Goal: Obtain resource: Download file/media

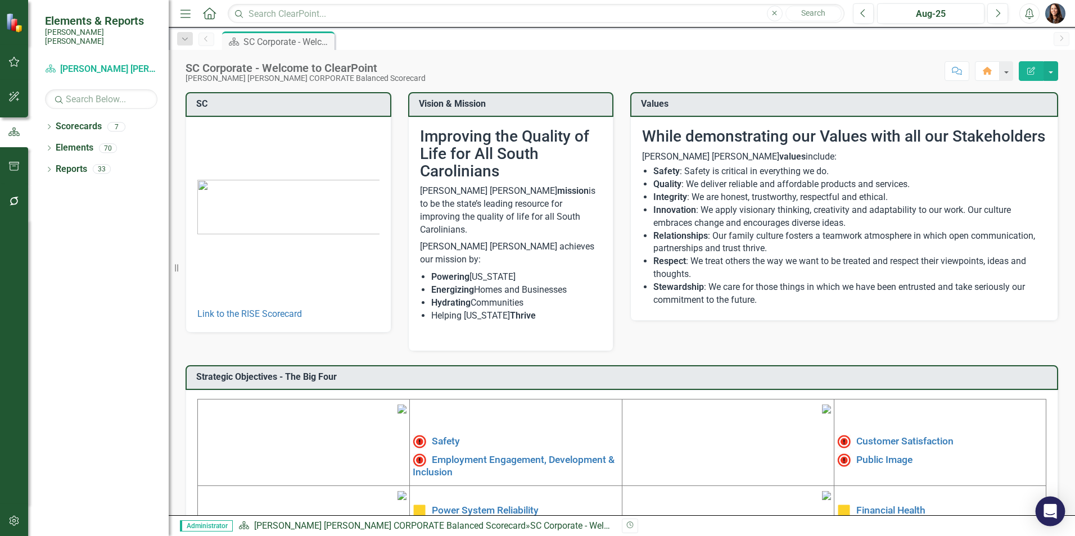
click at [1049, 509] on icon "Open Intercom Messenger" at bounding box center [1049, 511] width 13 height 15
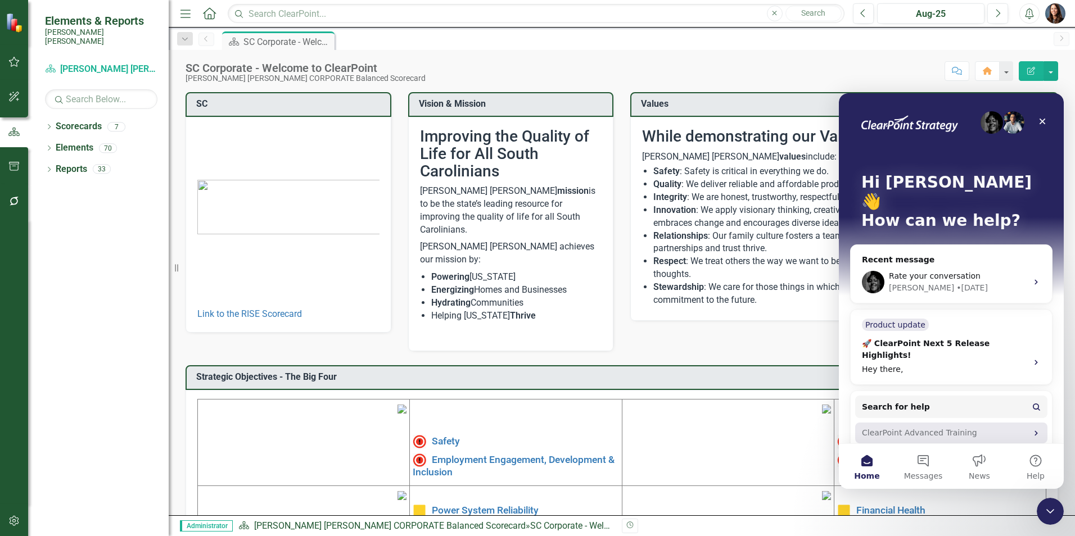
click at [923, 427] on div "ClearPoint Advanced Training" at bounding box center [944, 433] width 165 height 12
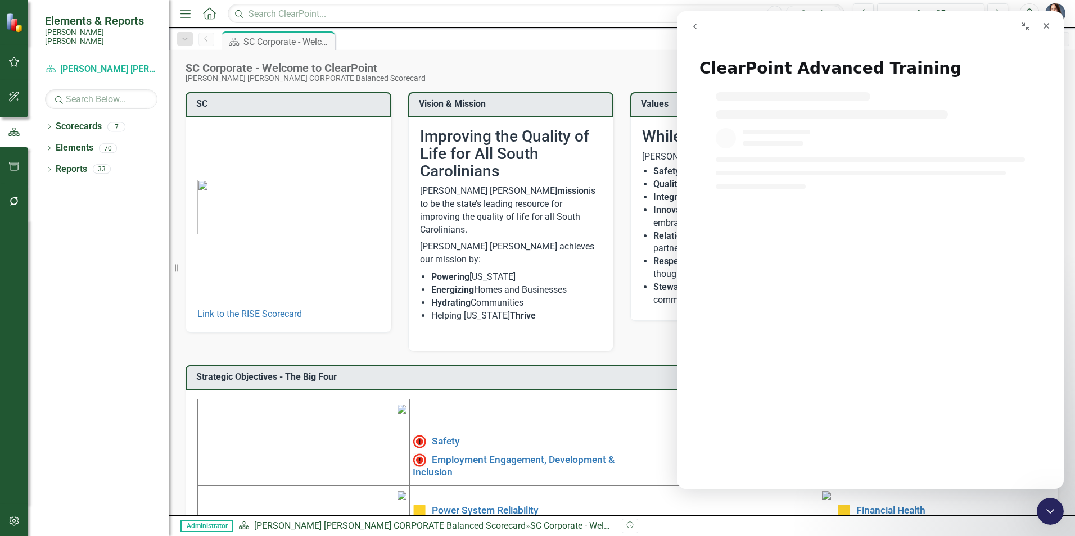
click at [698, 26] on icon "go back" at bounding box center [694, 26] width 9 height 9
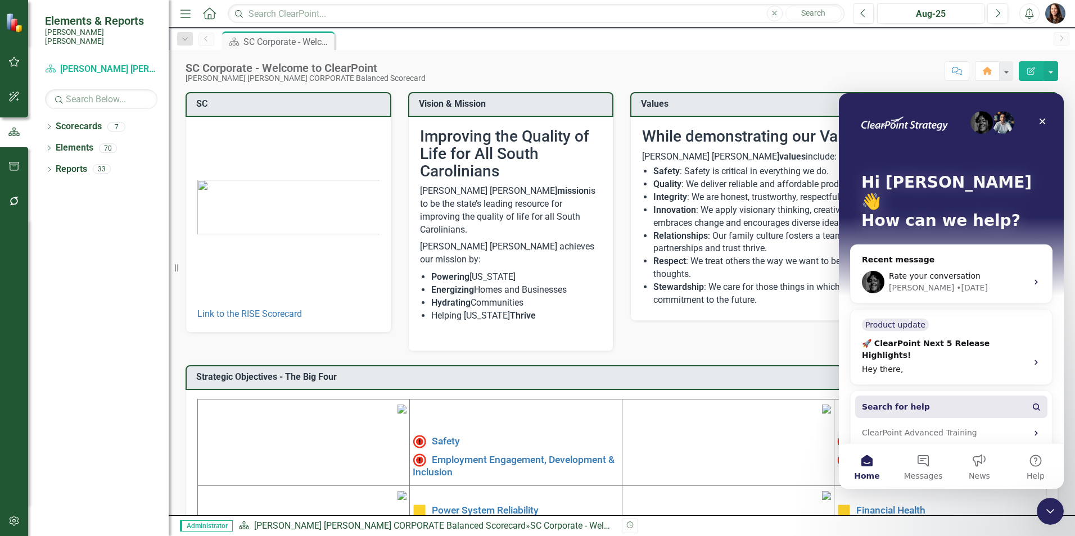
click at [884, 401] on span "Search for help" at bounding box center [896, 407] width 68 height 12
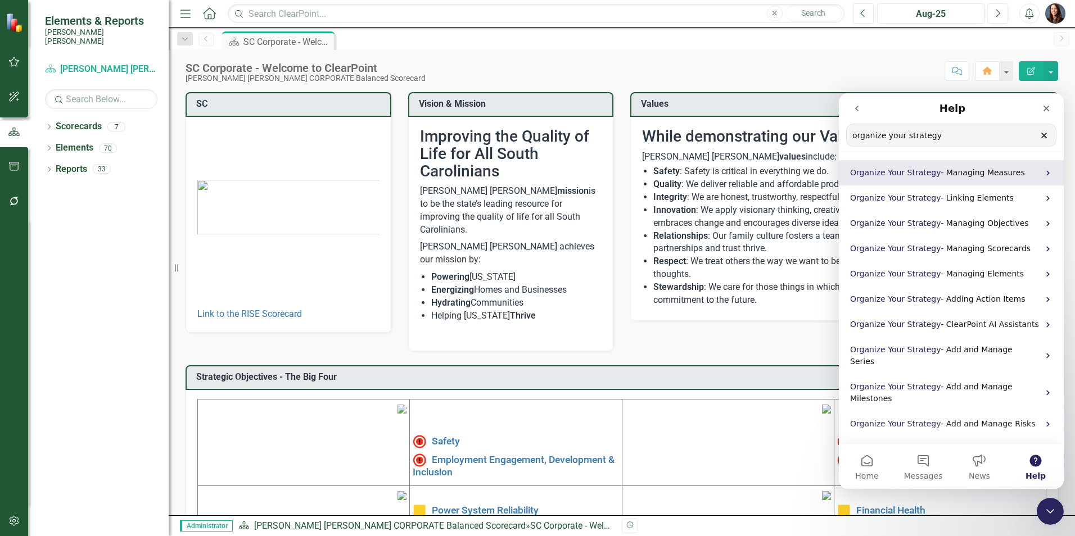
type input "organize your strategy"
click at [940, 175] on span "- Managing Measures" at bounding box center [982, 172] width 84 height 9
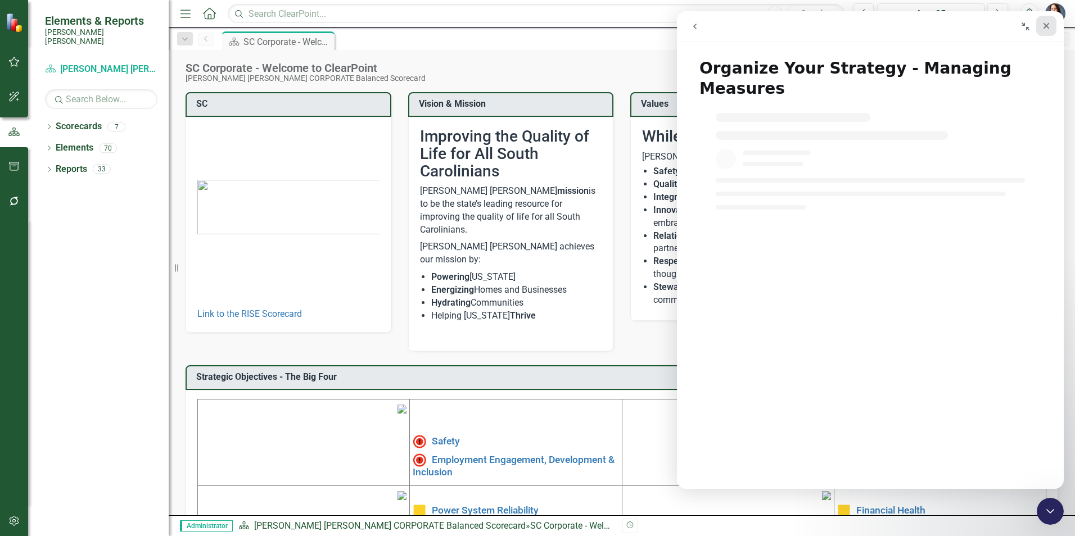
click at [1045, 28] on icon "Close" at bounding box center [1046, 26] width 6 height 6
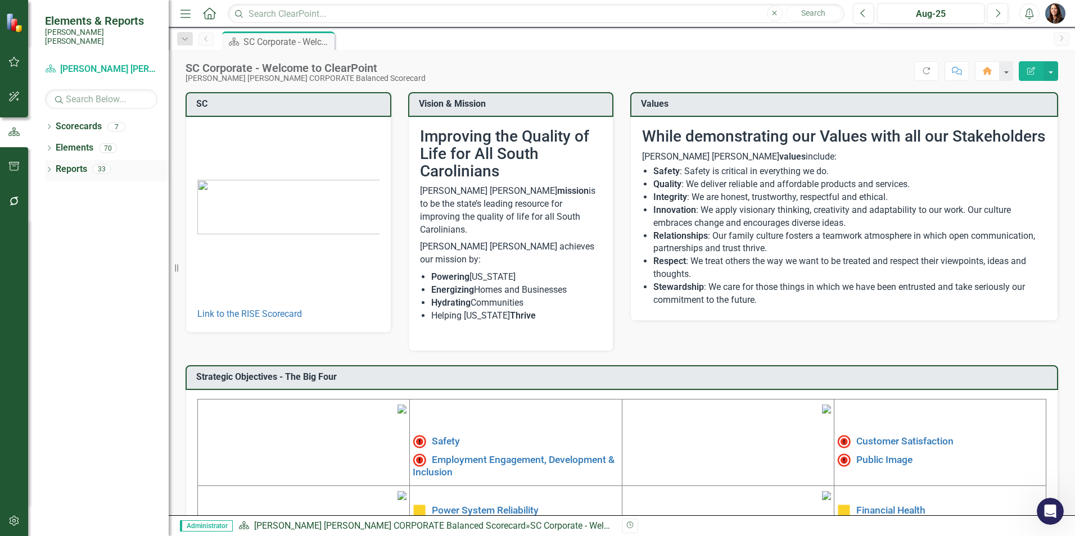
click at [50, 168] on icon "Dropdown" at bounding box center [49, 171] width 8 height 6
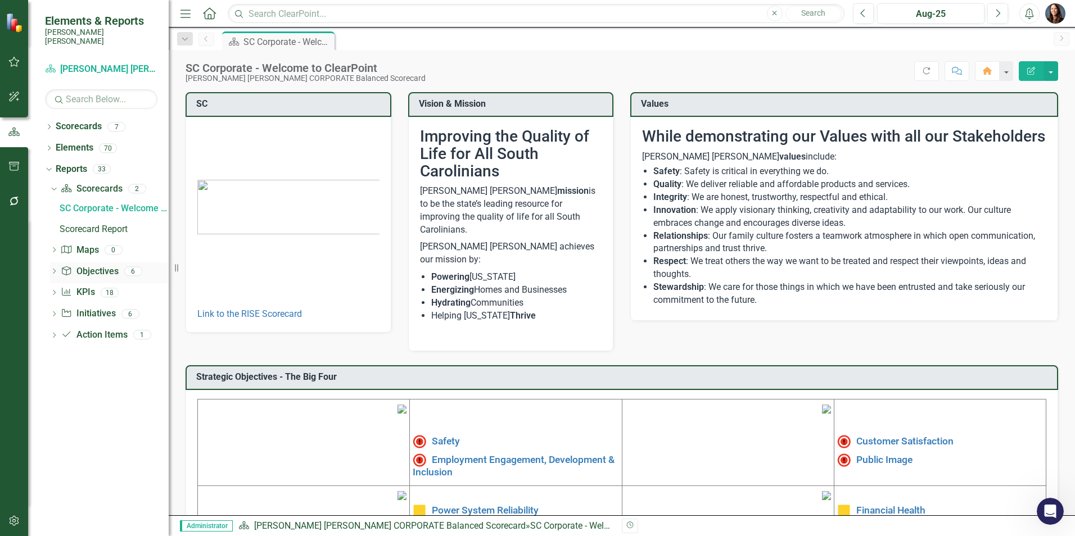
click at [56, 269] on icon "Dropdown" at bounding box center [54, 272] width 8 height 6
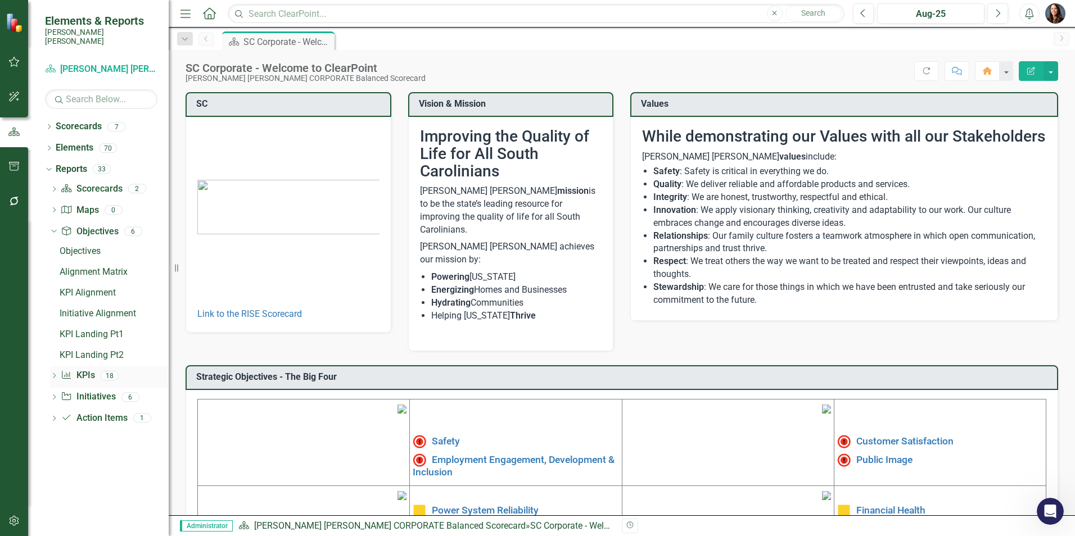
click at [56, 374] on icon "Dropdown" at bounding box center [54, 377] width 8 height 6
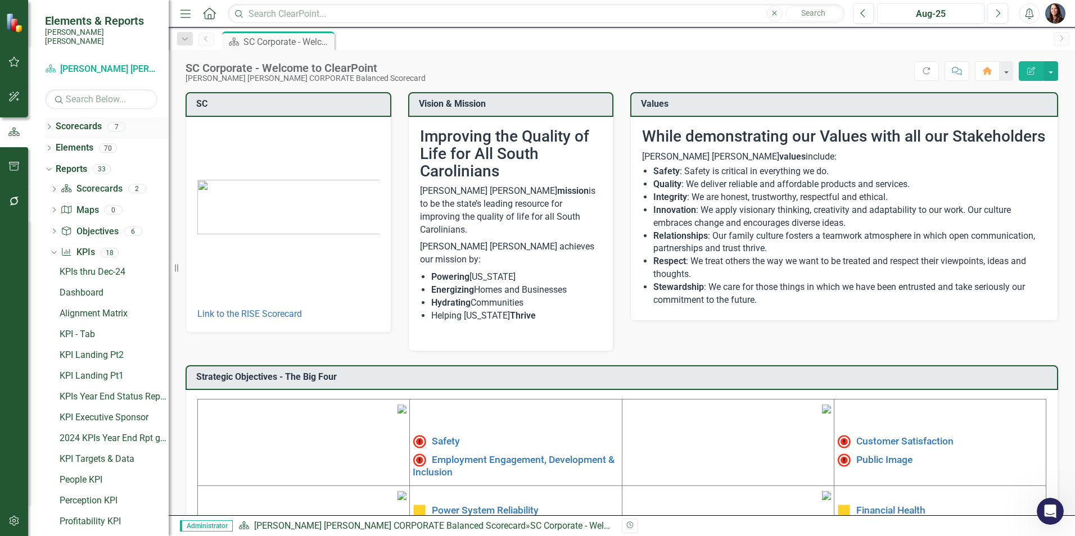
click at [49, 125] on icon "Dropdown" at bounding box center [49, 128] width 8 height 6
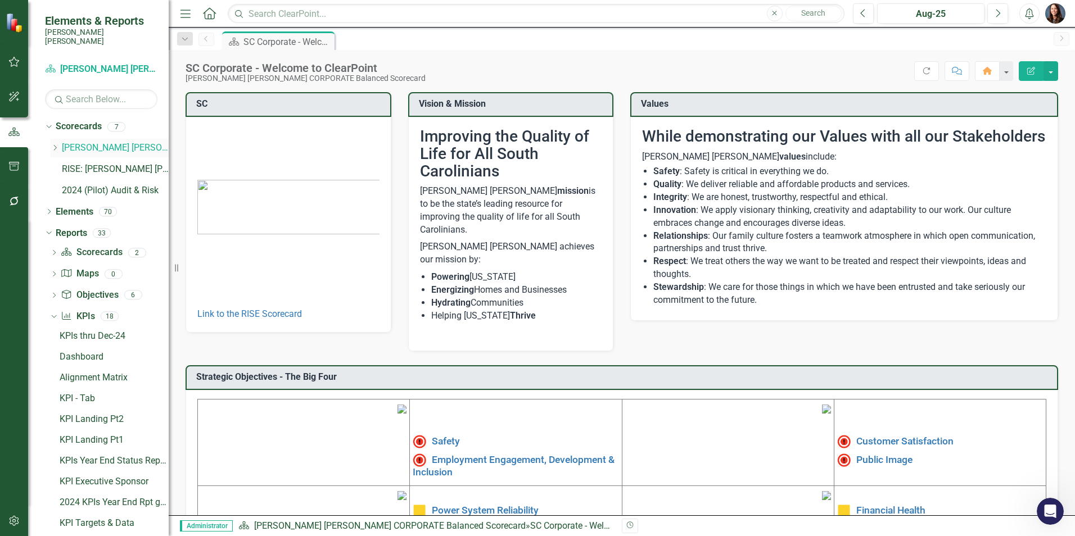
click at [56, 145] on icon at bounding box center [55, 148] width 3 height 6
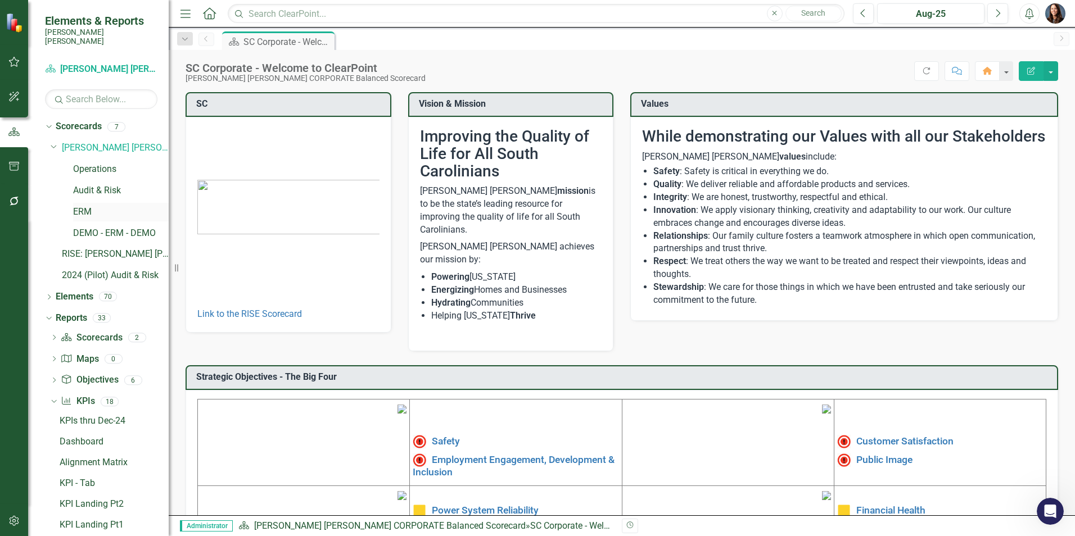
click at [80, 206] on link "ERM" at bounding box center [121, 212] width 96 height 13
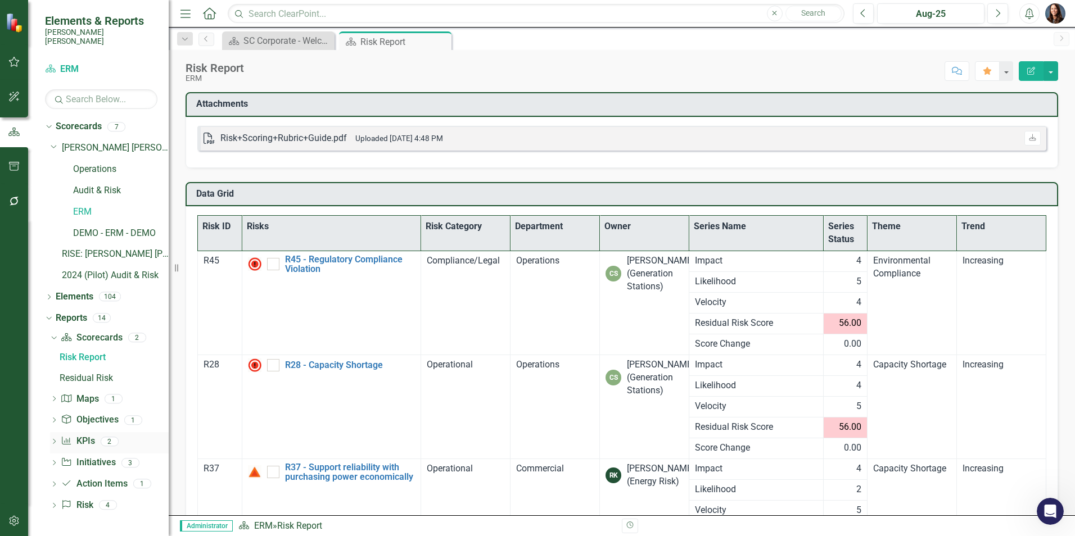
click at [54, 439] on icon at bounding box center [54, 441] width 3 height 5
click at [89, 416] on div "Averages by Theme" at bounding box center [114, 421] width 109 height 10
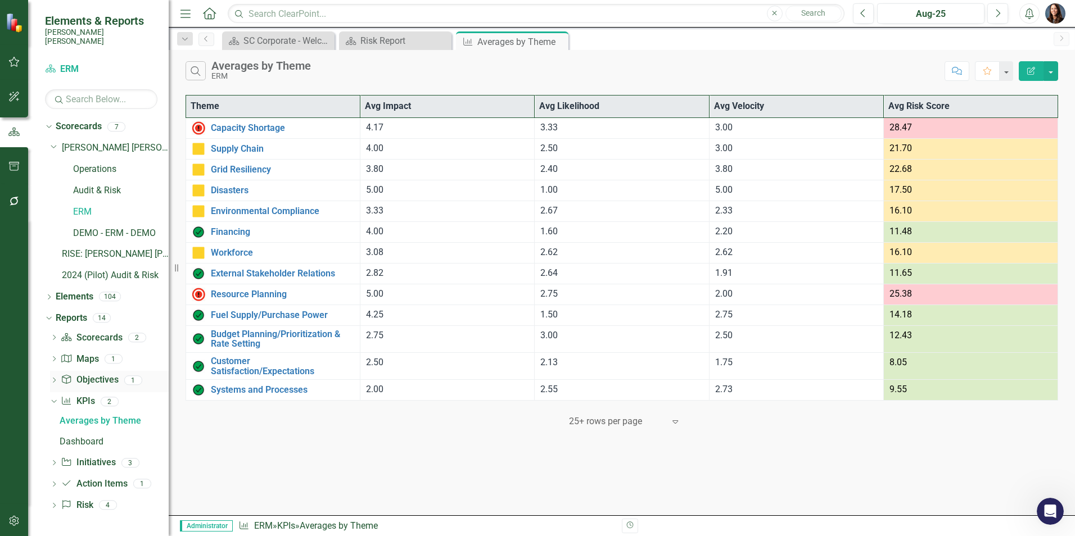
click at [57, 378] on icon "Dropdown" at bounding box center [54, 381] width 8 height 6
click at [54, 440] on icon "Dropdown" at bounding box center [54, 443] width 8 height 6
click at [53, 501] on div "Dropdown" at bounding box center [54, 506] width 8 height 10
click at [55, 482] on icon at bounding box center [54, 484] width 3 height 5
click at [52, 336] on icon "Dropdown" at bounding box center [54, 339] width 8 height 6
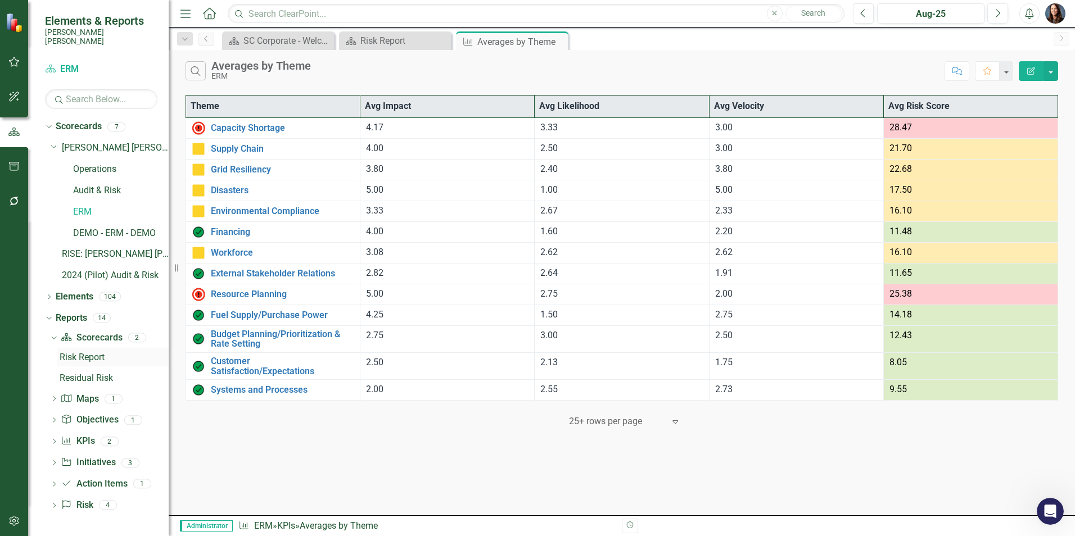
click at [89, 352] on div "Risk Report" at bounding box center [114, 357] width 109 height 10
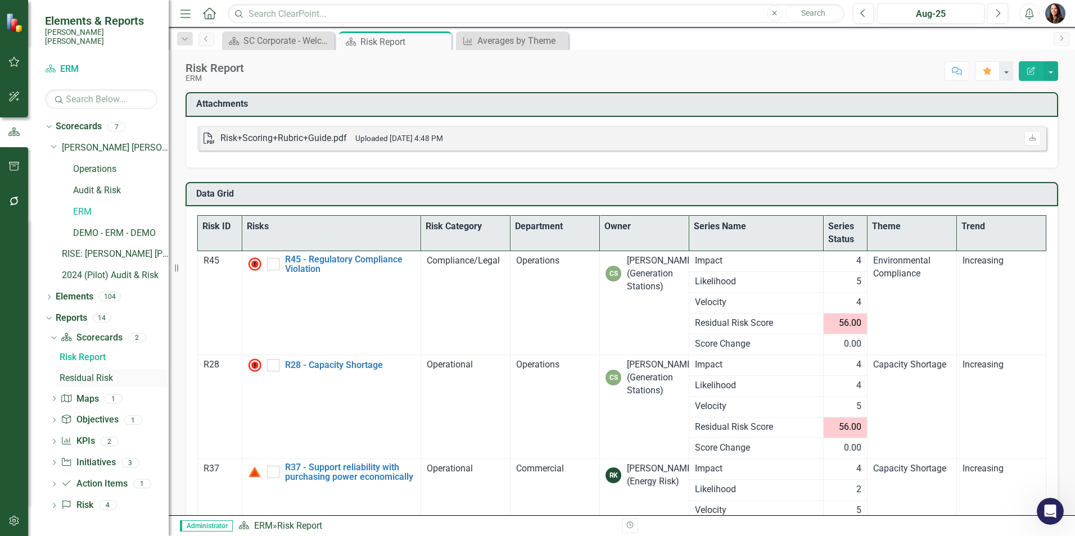
click at [89, 373] on div "Residual Risk" at bounding box center [114, 378] width 109 height 10
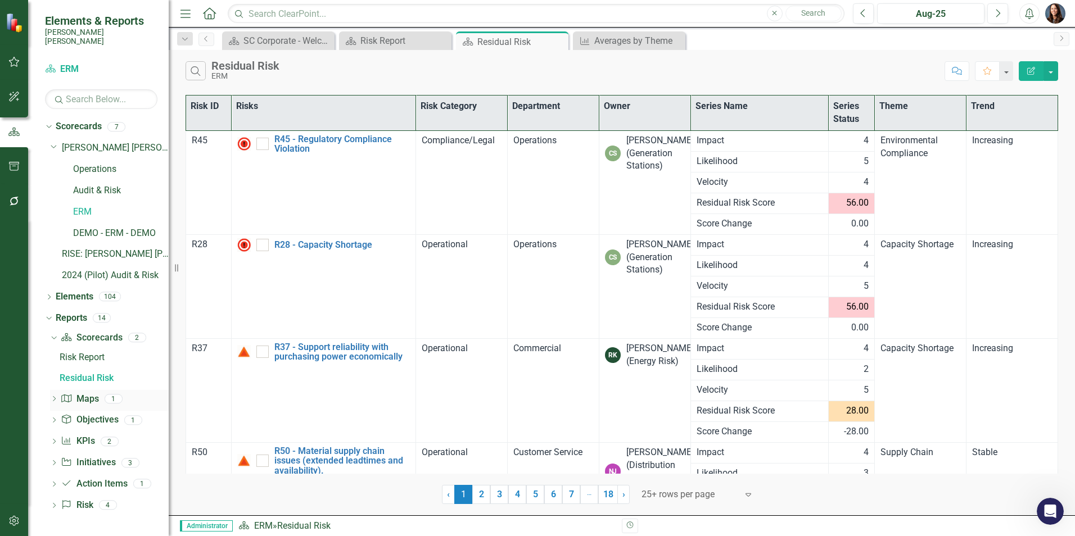
click at [55, 397] on icon "Dropdown" at bounding box center [54, 400] width 8 height 6
click at [78, 395] on div "Objectives" at bounding box center [114, 400] width 109 height 10
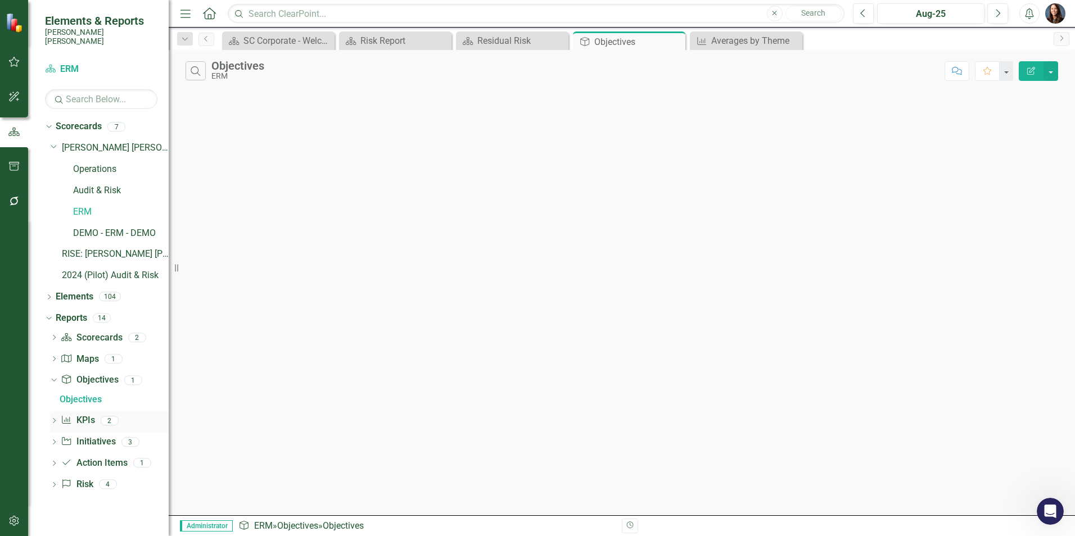
click at [54, 419] on icon "Dropdown" at bounding box center [54, 422] width 8 height 6
click at [96, 416] on div "Averages by Theme" at bounding box center [114, 421] width 109 height 10
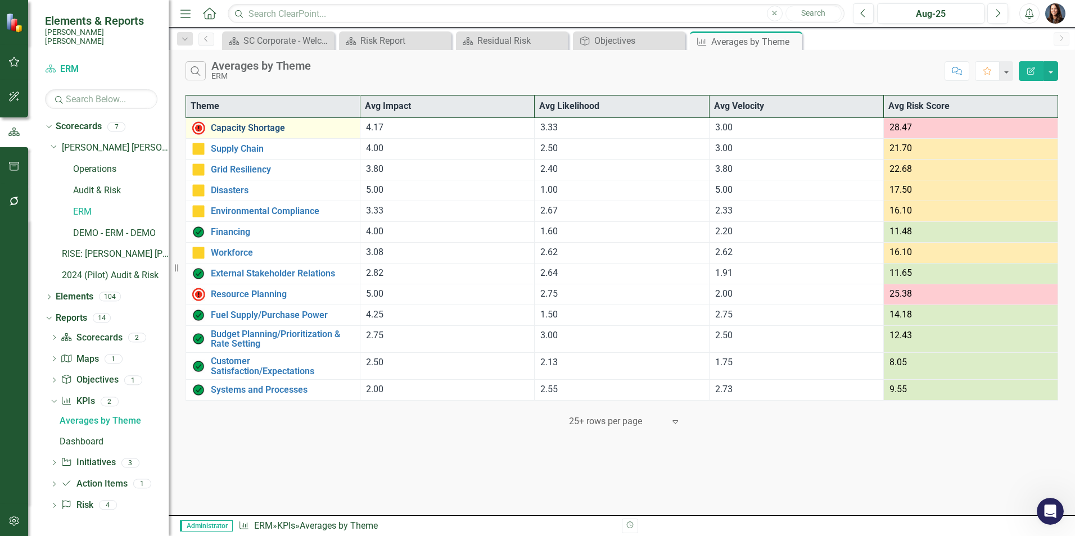
click at [234, 127] on link "Capacity Shortage" at bounding box center [282, 128] width 143 height 10
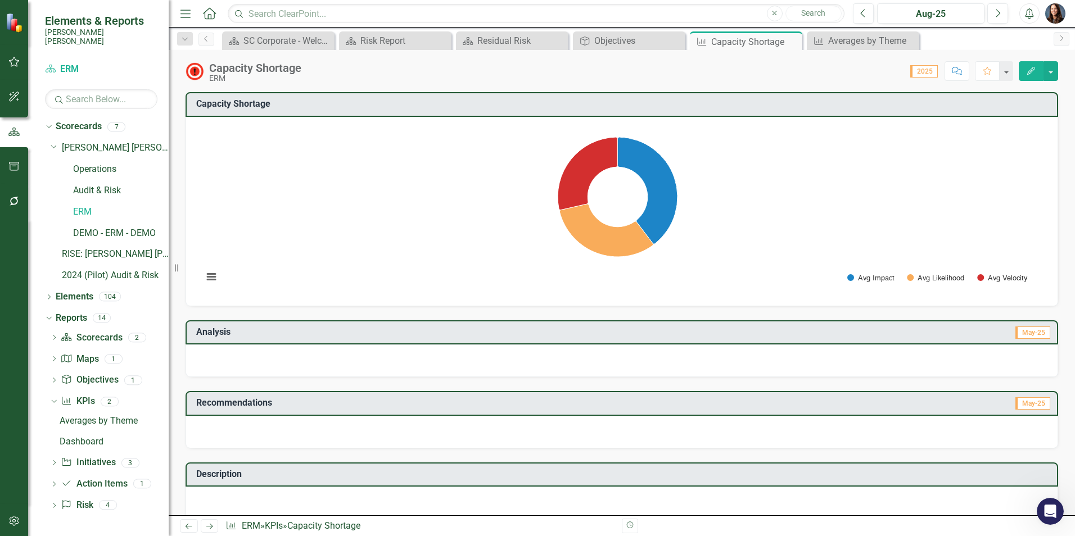
drag, startPoint x: 782, startPoint y: 369, endPoint x: 721, endPoint y: 357, distance: 62.9
click at [720, 358] on div at bounding box center [621, 361] width 872 height 33
click at [721, 357] on div at bounding box center [621, 361] width 872 height 33
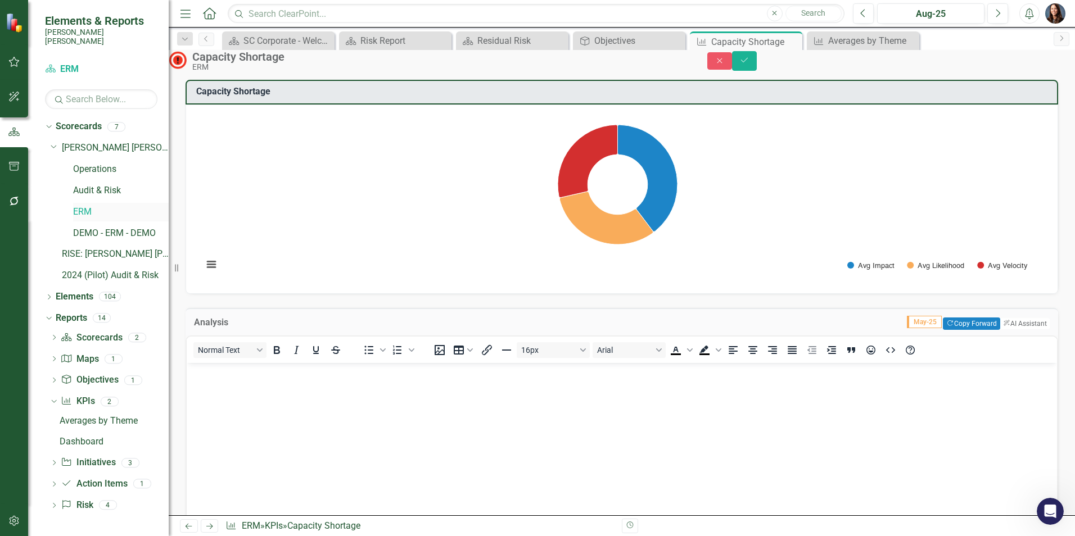
click at [82, 206] on link "ERM" at bounding box center [121, 212] width 96 height 13
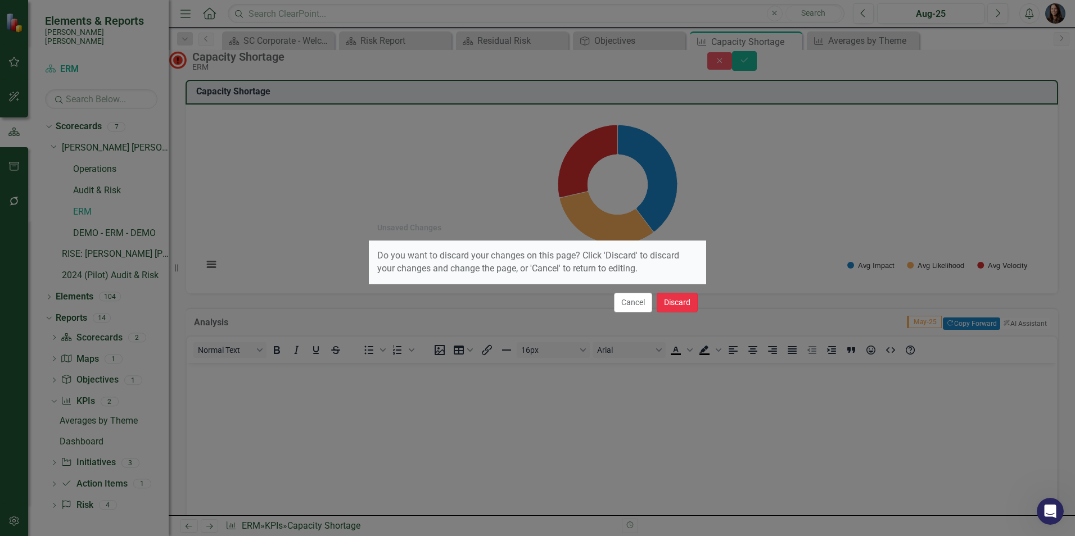
click at [676, 299] on button "Discard" at bounding box center [677, 303] width 41 height 20
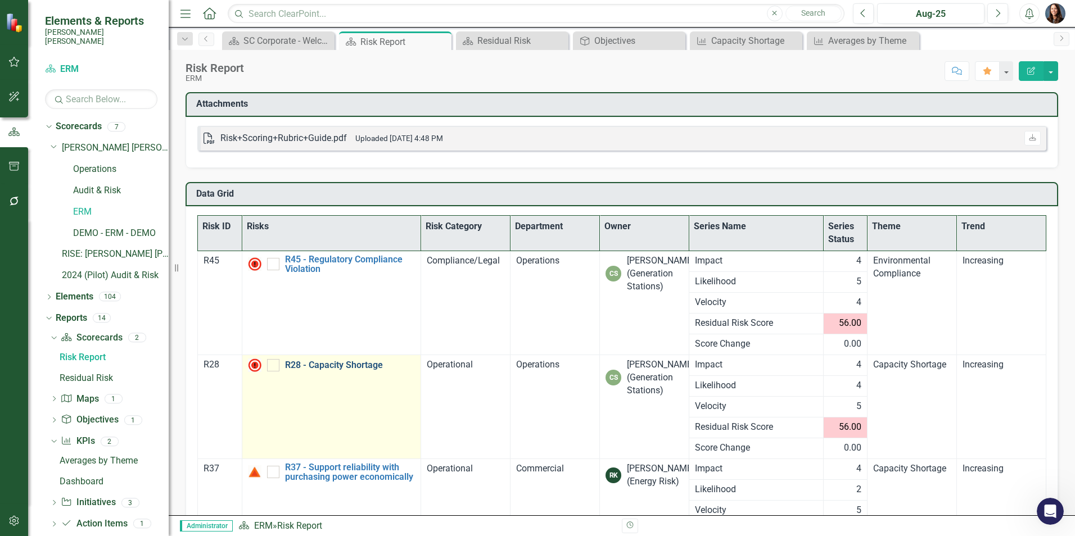
click at [335, 362] on link "R28 - Capacity Shortage" at bounding box center [350, 365] width 130 height 10
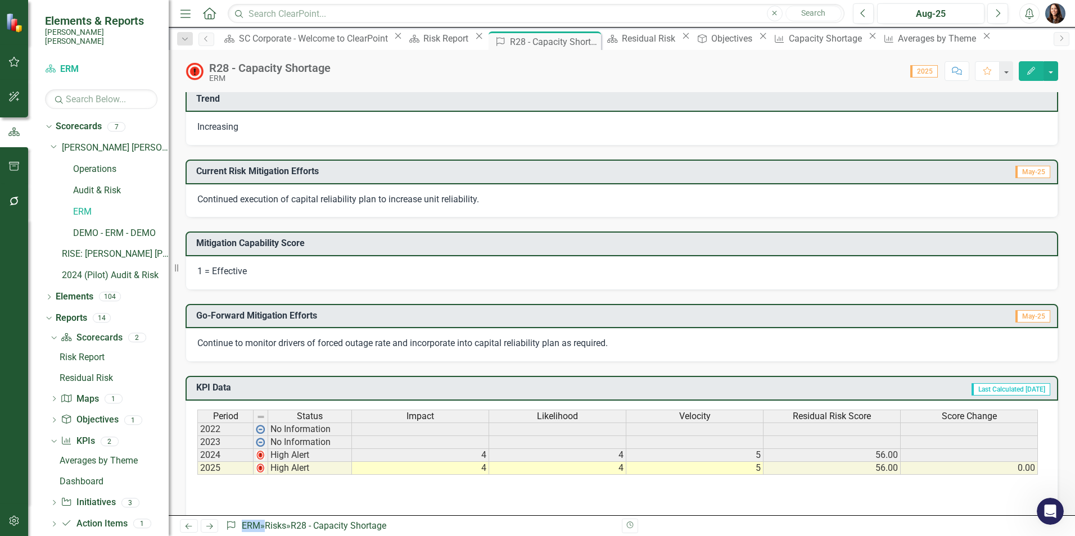
scroll to position [198, 0]
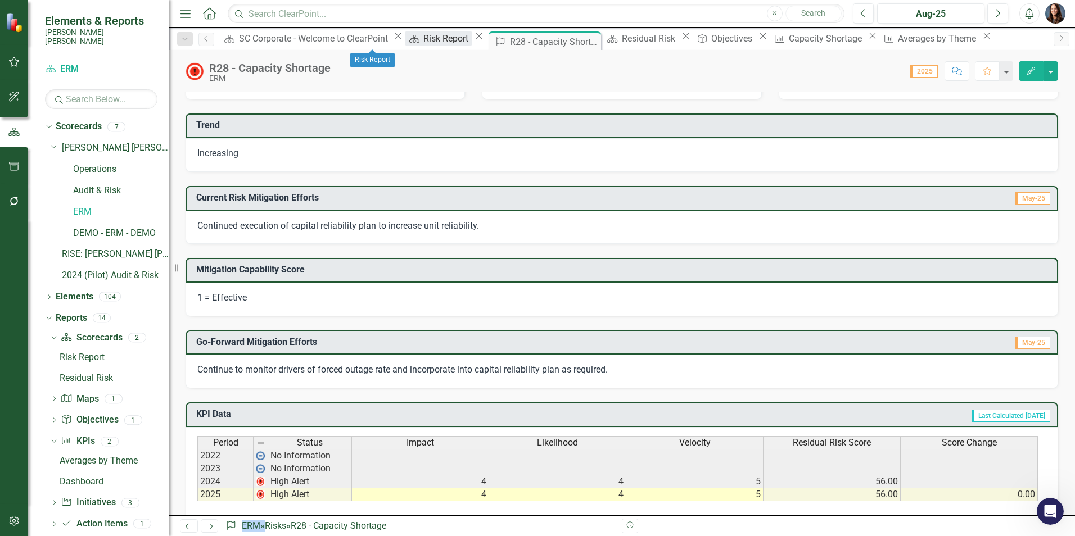
click at [423, 37] on div "Risk Report" at bounding box center [447, 38] width 48 height 14
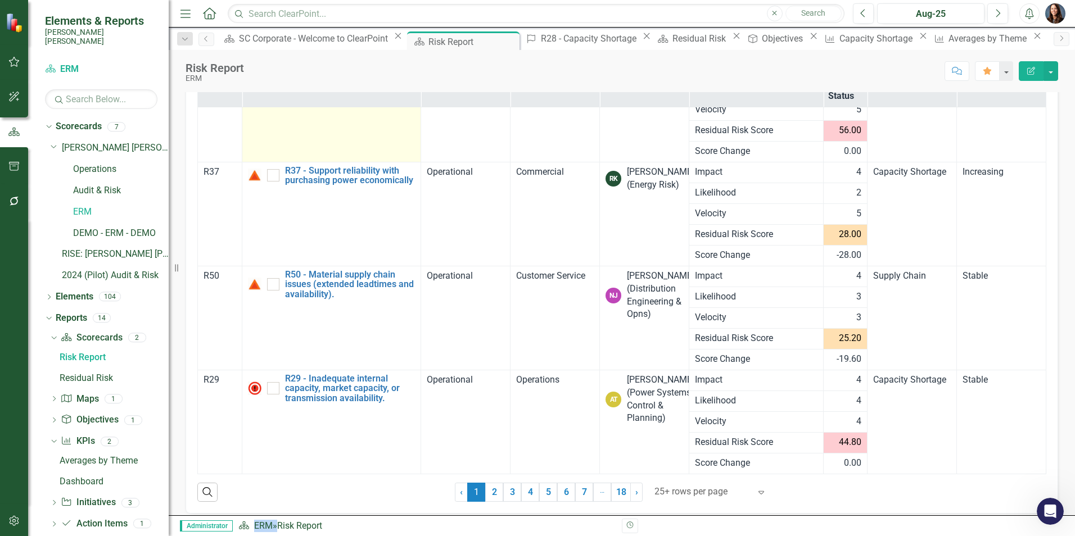
scroll to position [153, 0]
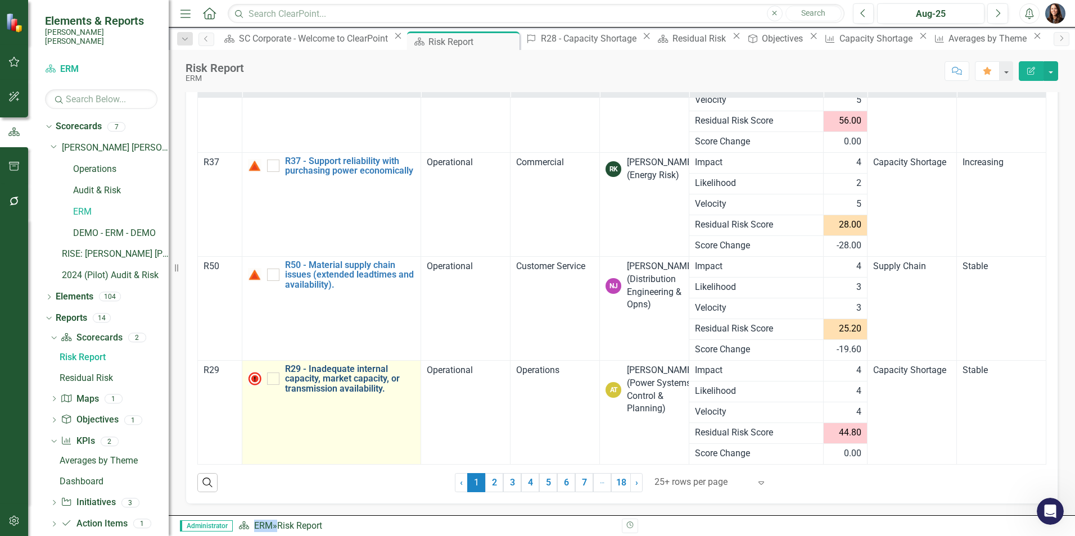
click at [337, 375] on link "R29 - Inadequate internal capacity, market capacity, or transmission availabili…" at bounding box center [350, 379] width 130 height 30
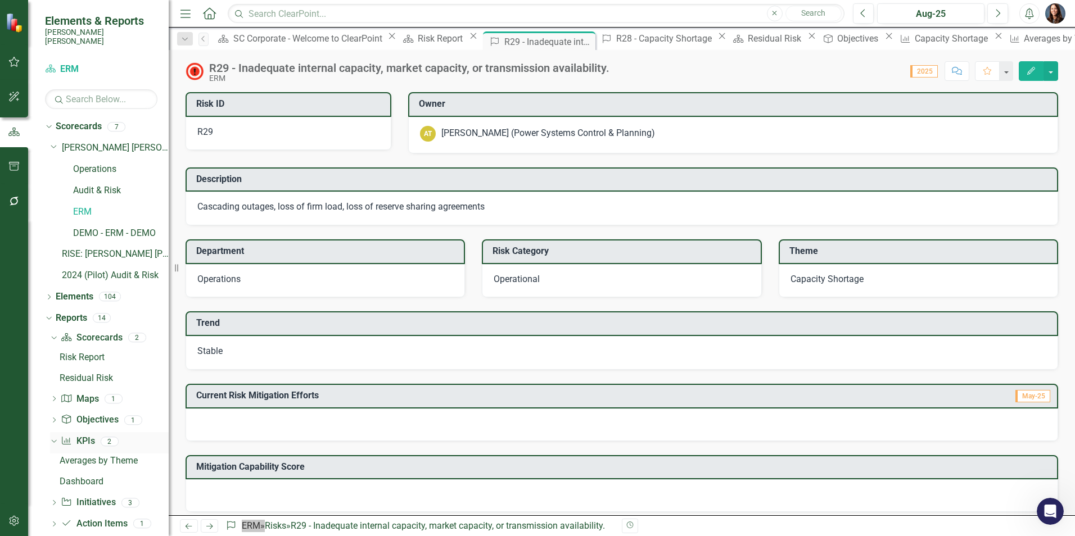
scroll to position [29, 0]
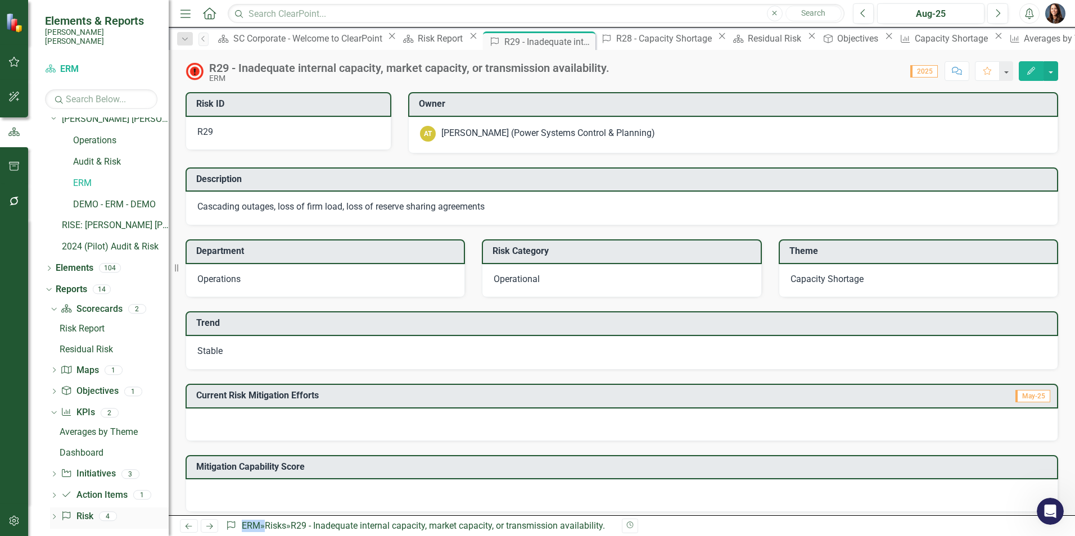
click at [82, 510] on link "Risk Risk" at bounding box center [77, 516] width 32 height 13
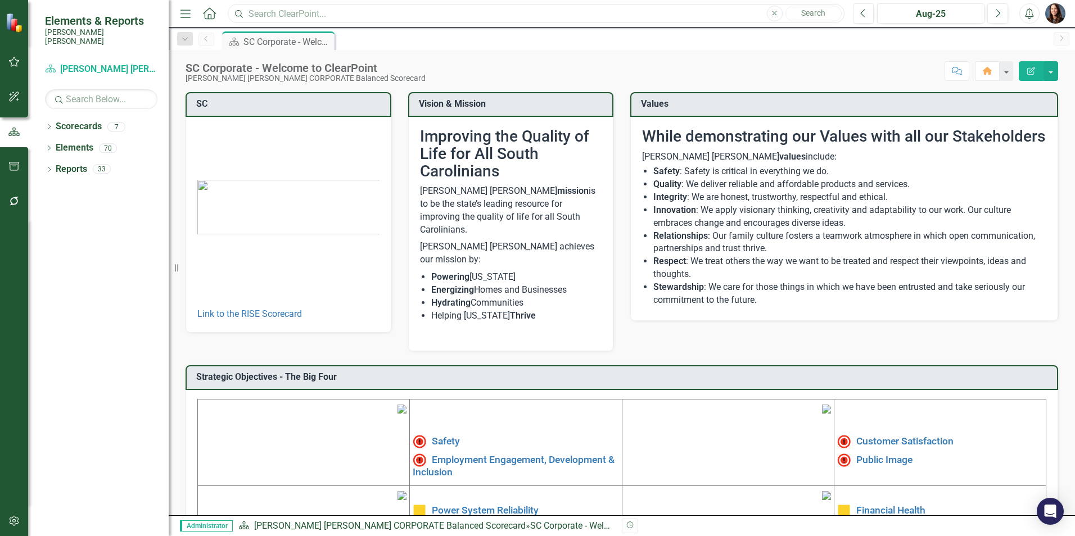
click at [282, 12] on input "text" at bounding box center [536, 14] width 617 height 20
type input "r31"
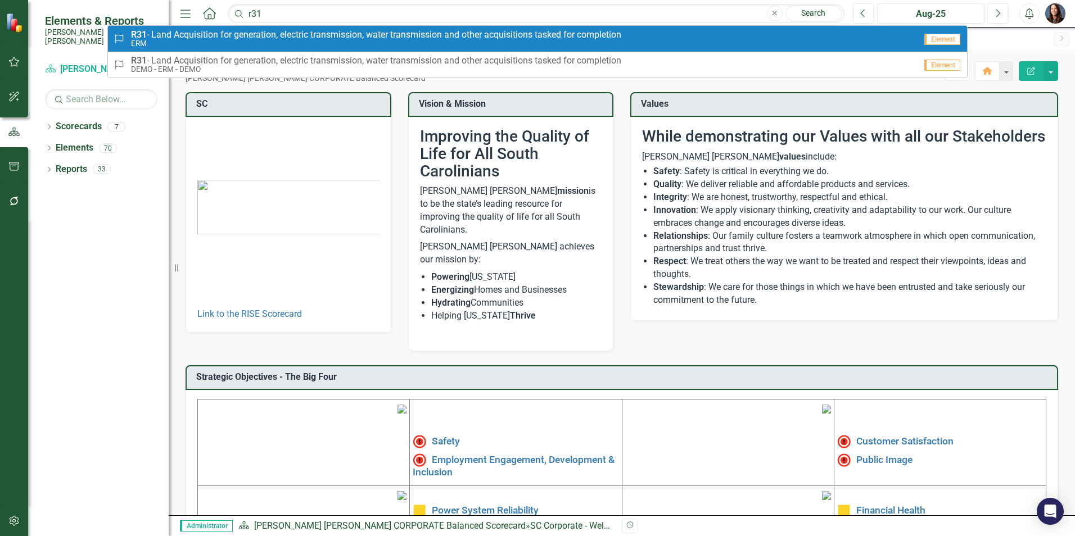
click at [272, 44] on small "ERM" at bounding box center [376, 43] width 490 height 8
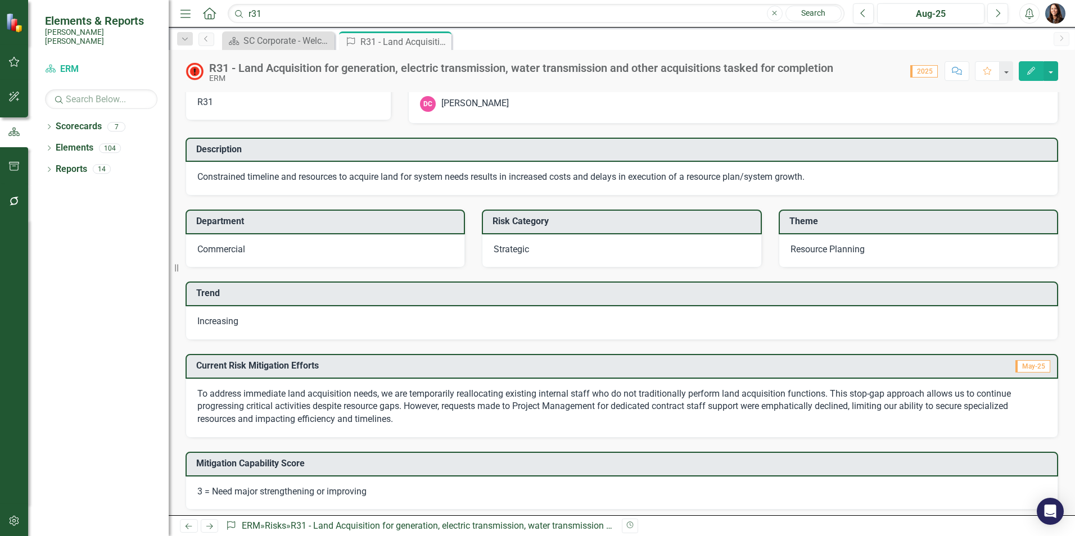
scroll to position [56, 0]
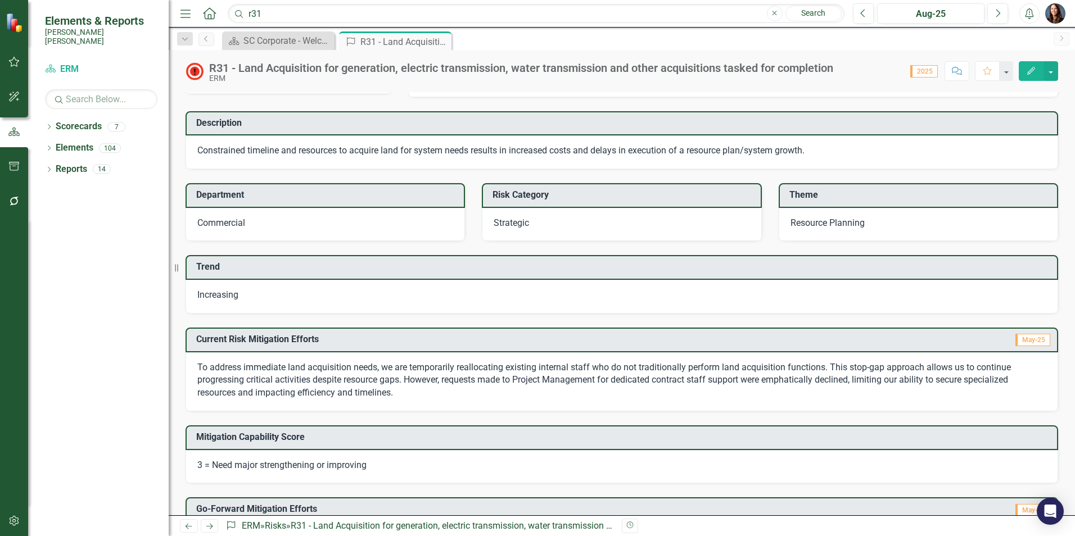
click at [252, 384] on p "To address immediate land acquisition needs, we are temporarily reallocating ex…" at bounding box center [621, 380] width 849 height 39
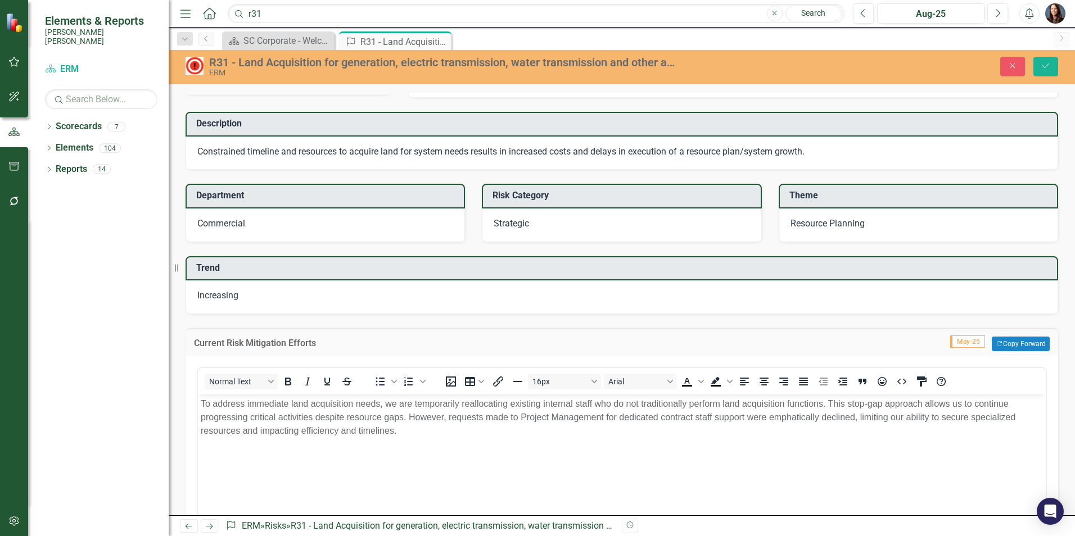
scroll to position [0, 0]
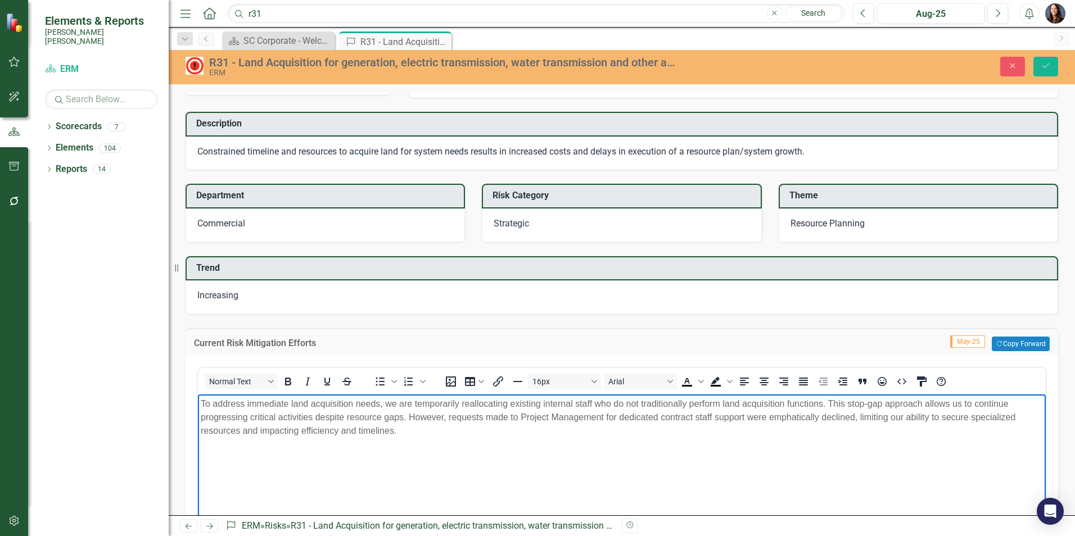
drag, startPoint x: 201, startPoint y: 404, endPoint x: 461, endPoint y: 443, distance: 263.3
click at [461, 443] on body "To address immediate land acquisition needs, we are temporarily reallocating ex…" at bounding box center [622, 479] width 848 height 169
paste body "Rich Text Area. Press ALT-0 for help."
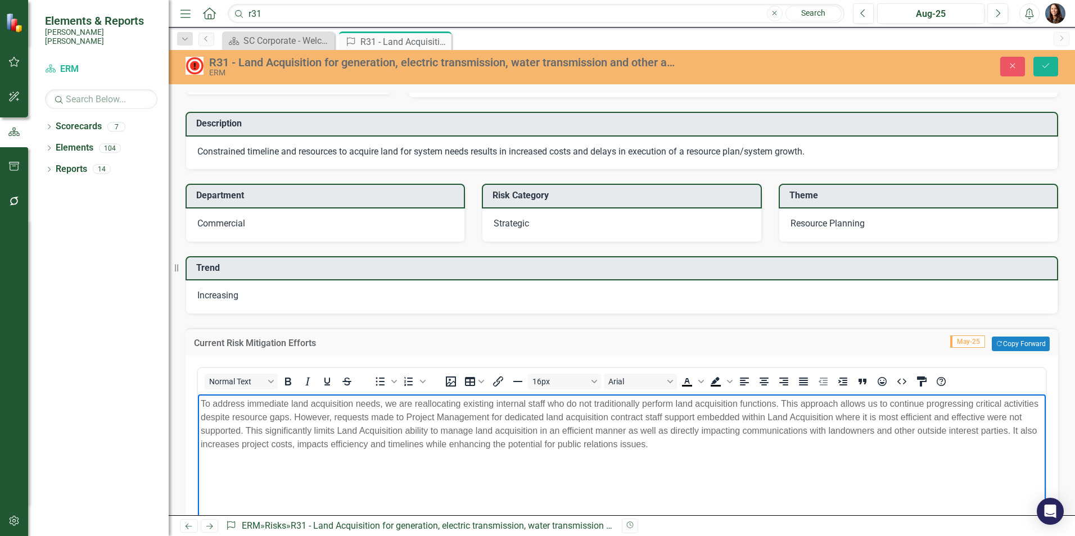
click at [522, 469] on body "To address immediate land acquisition needs, we are reallocating existing inter…" at bounding box center [622, 479] width 848 height 169
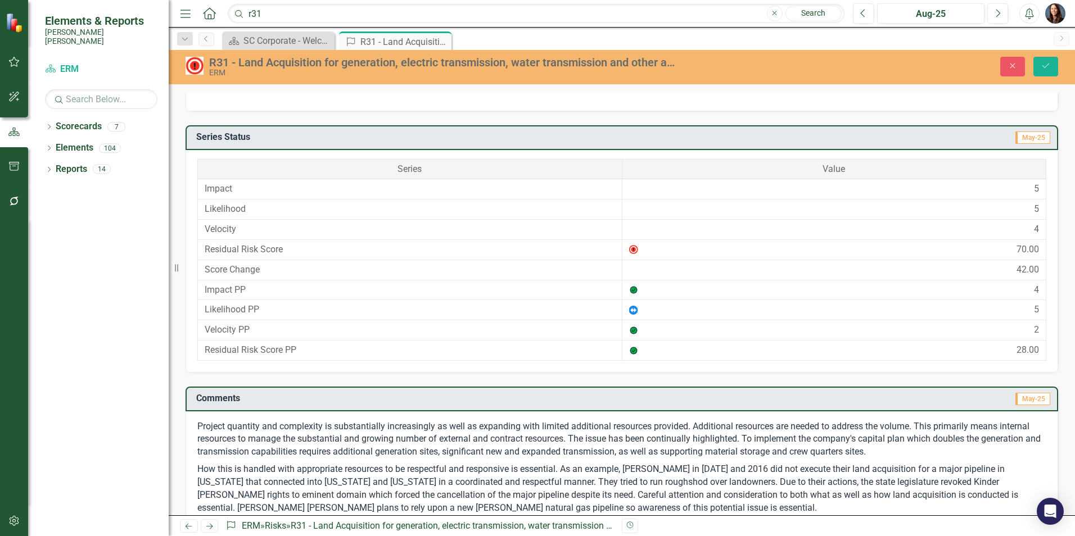
scroll to position [921, 0]
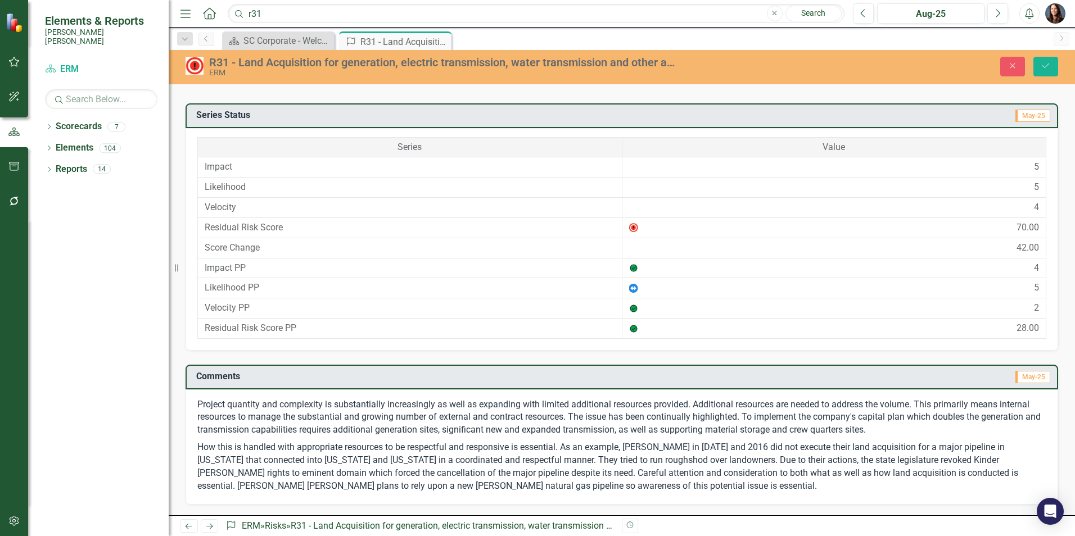
click at [212, 408] on p "Project quantity and complexity is substantially increasingly as well as expand…" at bounding box center [621, 419] width 849 height 41
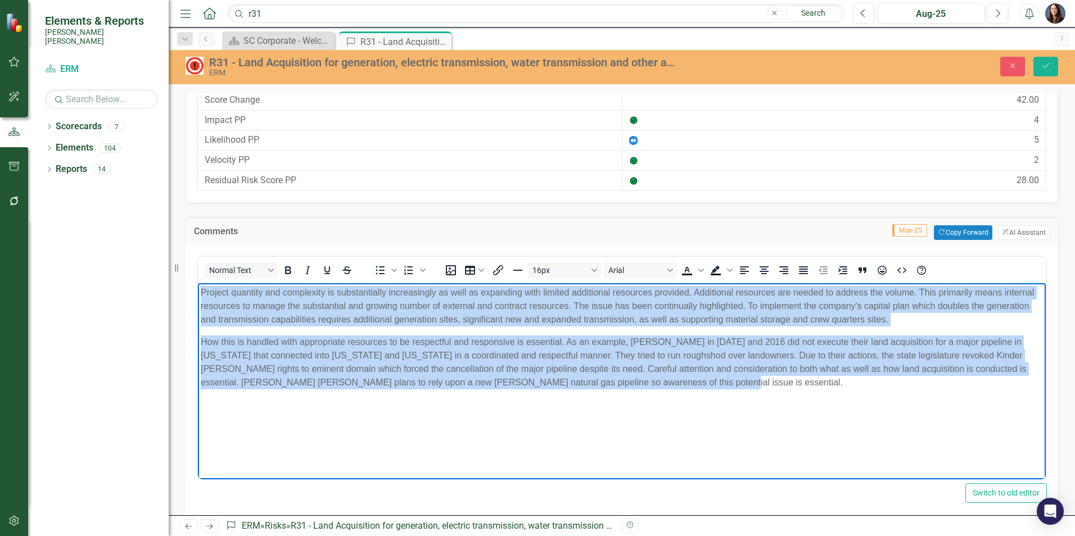
scroll to position [1088, 0]
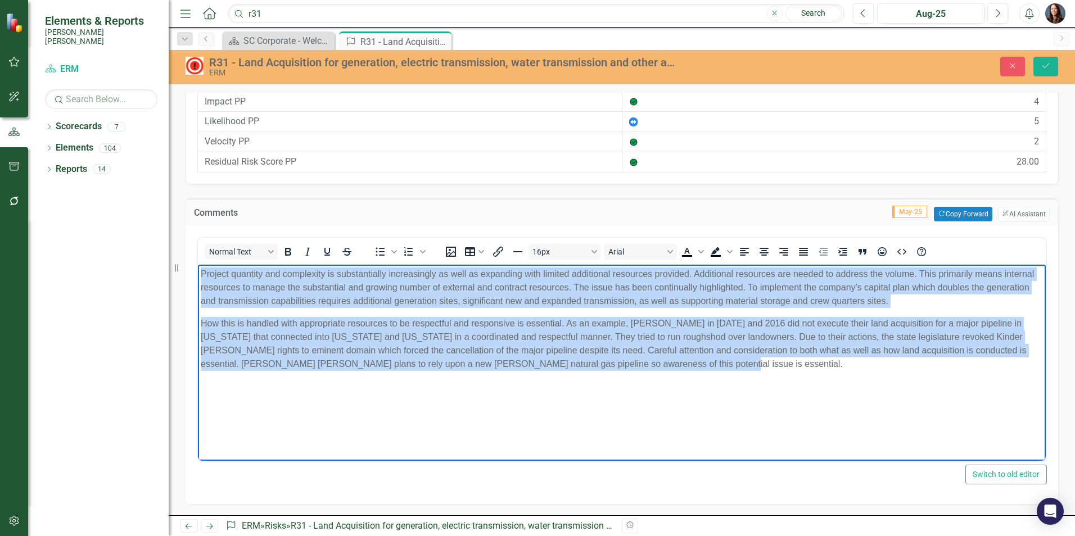
drag, startPoint x: 201, startPoint y: 271, endPoint x: 658, endPoint y: 396, distance: 473.9
click at [833, 427] on body "Project quantity and complexity is substantially increasingly as well as expand…" at bounding box center [622, 349] width 848 height 169
paste body "Rich Text Area. Press ALT-0 for help."
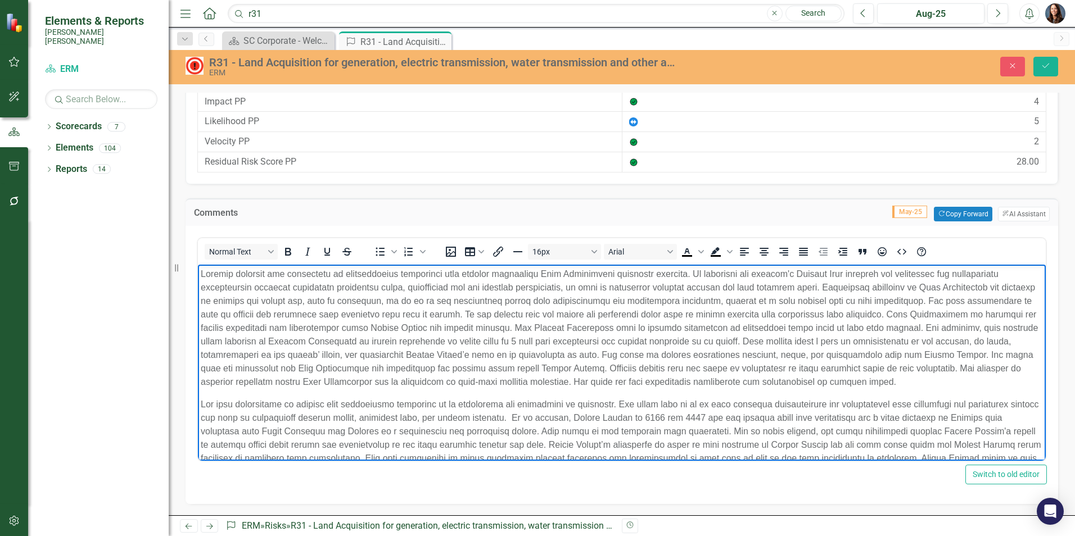
scroll to position [29, 0]
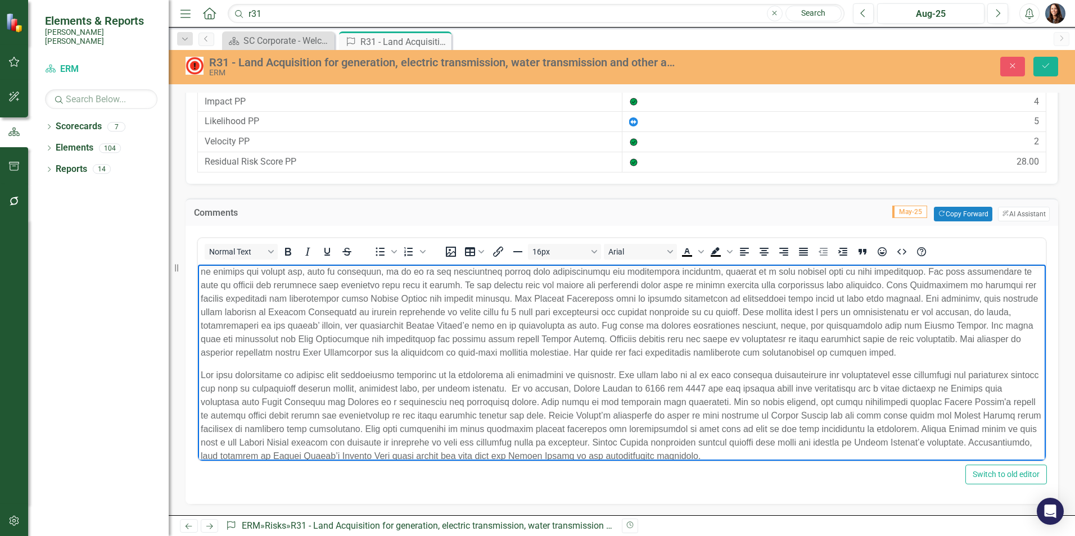
click at [460, 379] on p "Rich Text Area. Press ALT-0 for help." at bounding box center [622, 416] width 842 height 94
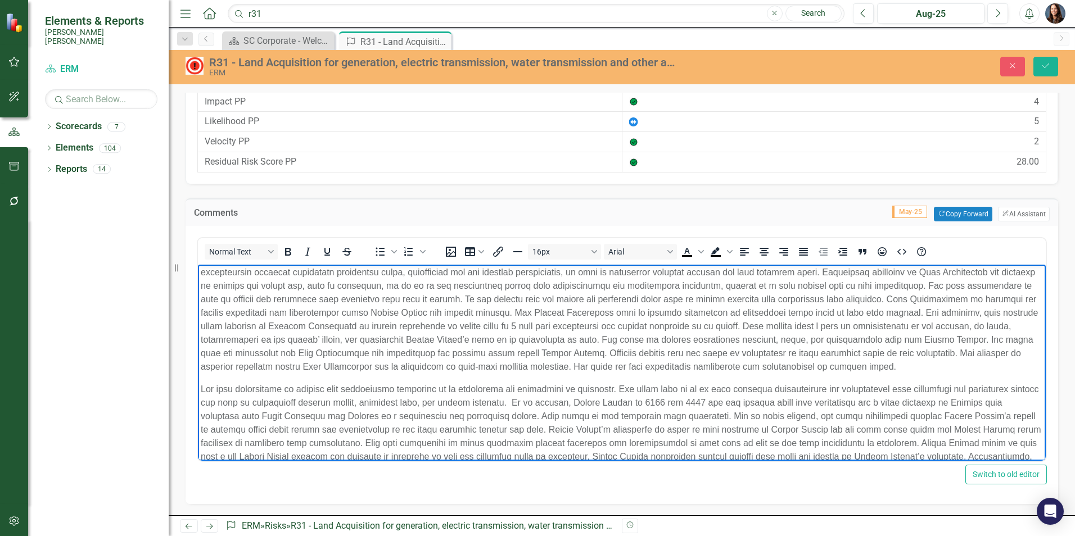
scroll to position [0, 0]
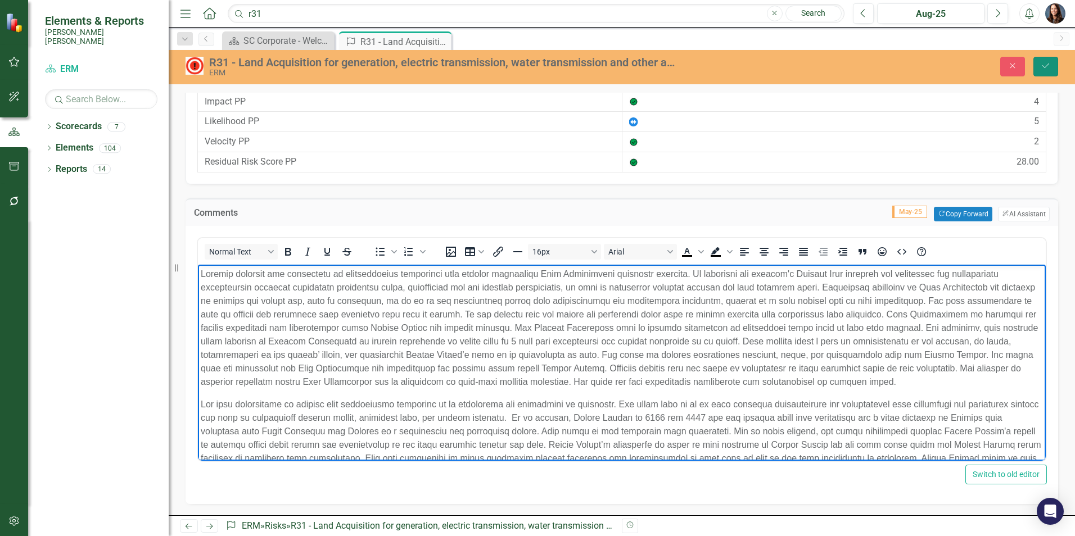
click at [1044, 63] on icon "Save" at bounding box center [1045, 66] width 10 height 8
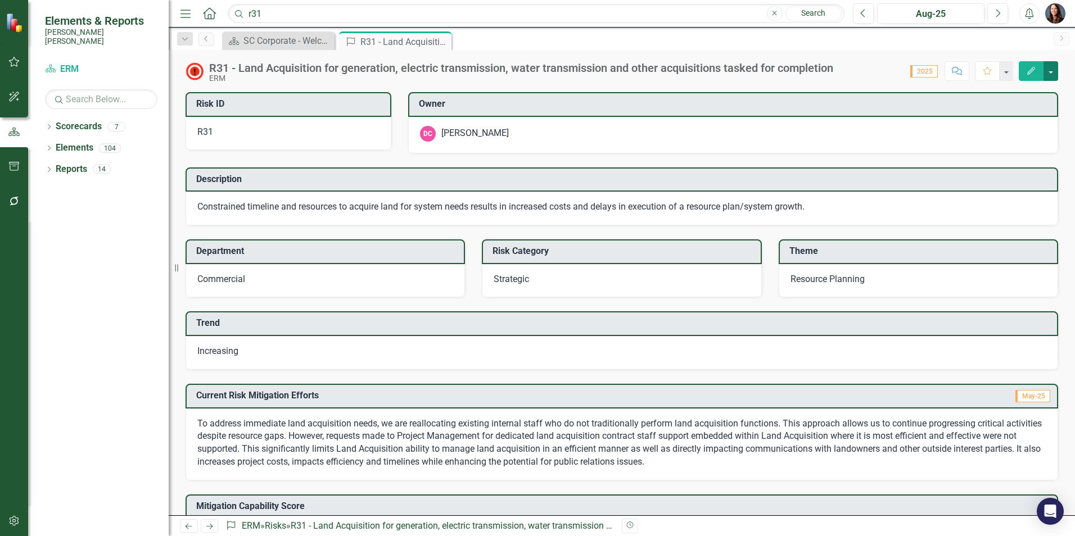
click at [1049, 73] on button "button" at bounding box center [1050, 71] width 15 height 20
click at [1024, 179] on link "PDF Export to PDF" at bounding box center [1011, 178] width 92 height 21
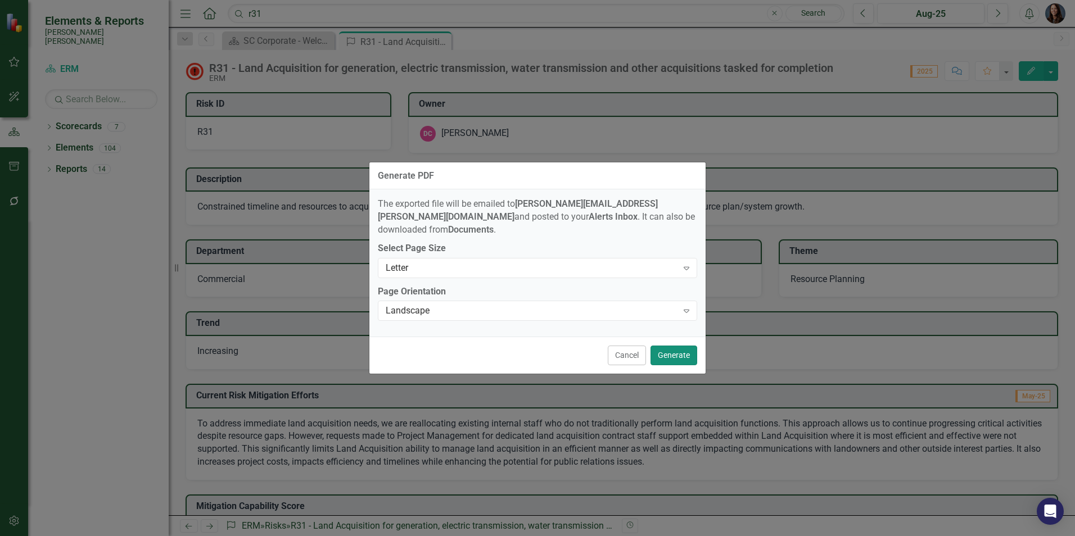
click at [680, 355] on button "Generate" at bounding box center [673, 356] width 47 height 20
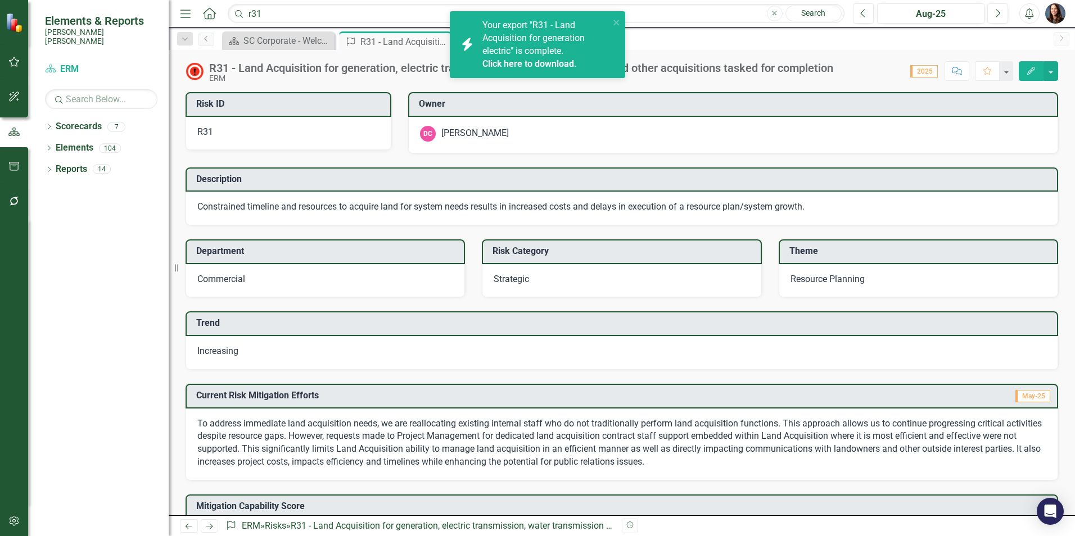
click at [554, 65] on link "Click here to download." at bounding box center [529, 63] width 94 height 11
